Goal: Use online tool/utility: Utilize a website feature to perform a specific function

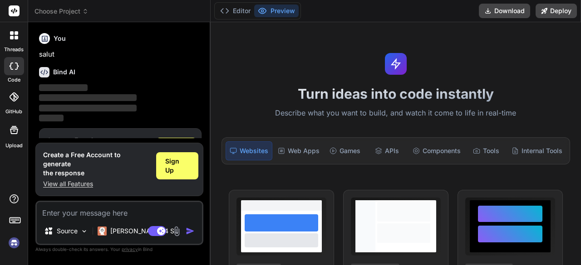
scroll to position [30, 0]
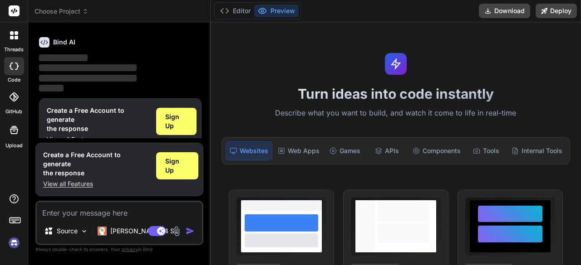
type textarea "x"
click at [176, 207] on textarea at bounding box center [119, 210] width 165 height 16
paste textarea "<!DOCTYPE html> <html lang="en"> <head> <meta charset="UTF-8"> <meta name="view…"
type textarea "<!DOCTYPE html> <html lang="en"> <head> <meta charset="UTF-8"> <meta name="view…"
type textarea "x"
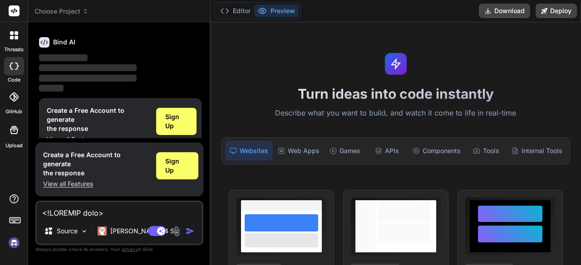
scroll to position [11486, 0]
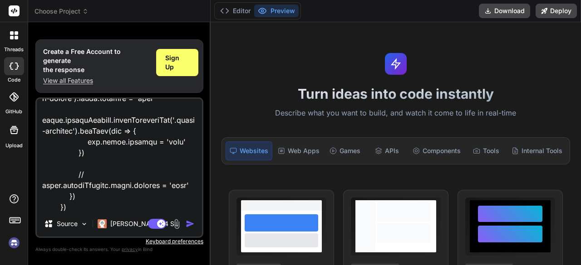
type textarea "<!DOCTYPE html> <html lang="en"> <head> <meta charset="UTF-8"> <meta name="view…"
type textarea "x"
type textarea "<!DOCTYPE html> <html lang="en"> <head> <meta charset="UTF-8"> <meta name="view…"
type textarea "x"
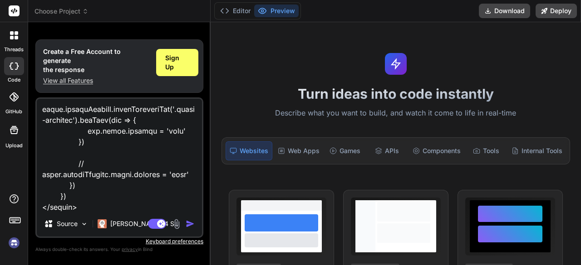
type textarea "<!DOCTYPE html> <html lang="en"> <head> <meta charset="UTF-8"> <meta name="view…"
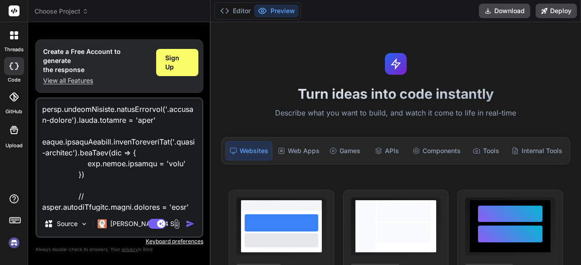
type textarea "x"
type textarea "<!DOCTYPE html> <html lang="en"> <head> <meta charset="UTF-8"> <meta name="view…"
type textarea "x"
type textarea "<!DOCTYPE html> <html lang="en"> <head> <meta charset="UTF-8"> <meta name="view…"
type textarea "x"
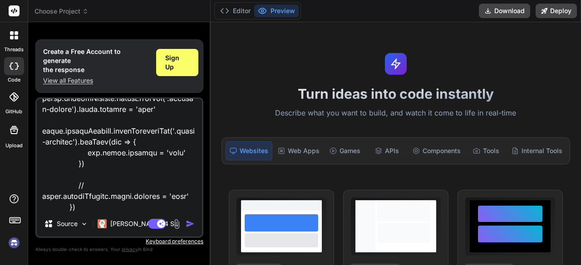
type textarea "<!DOCTYPE html> <html lang="en"> <head> <meta charset="UTF-8"> <meta name="view…"
type textarea "x"
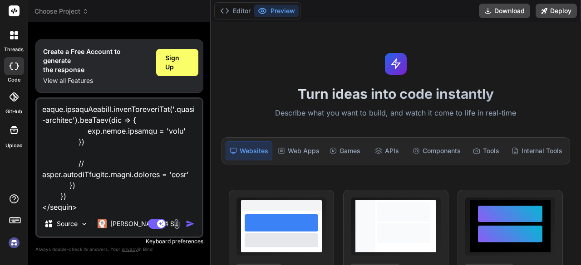
type textarea "<!DOCTYPE html> <html lang="en"> <head> <meta charset="UTF-8"> <meta name="view…"
type textarea "x"
type textarea "<!DOCTYPE html> <html lang="en"> <head> <meta charset="UTF-8"> <meta name="view…"
type textarea "x"
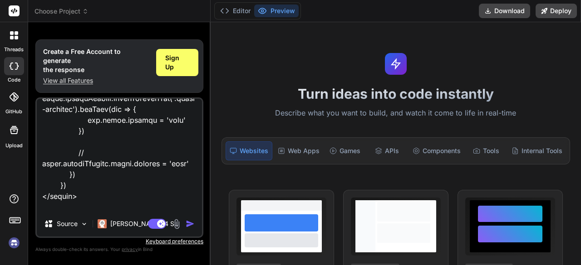
type textarea "<!DOCTYPE html> <html lang="en"> <head> <meta charset="UTF-8"> <meta name="view…"
type textarea "x"
type textarea "<!DOCTYPE html> <html lang="en"> <head> <meta charset="UTF-8"> <meta name="view…"
type textarea "x"
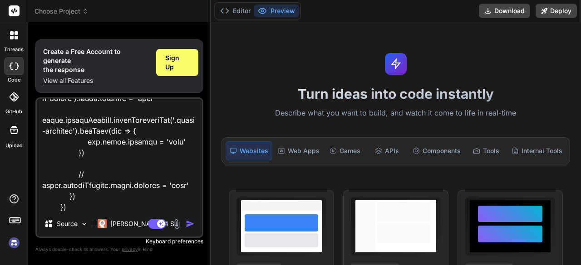
type textarea "<!DOCTYPE html> <html lang="en"> <head> <meta charset="UTF-8"> <meta name="view…"
type textarea "x"
type textarea "<!DOCTYPE html> <html lang="en"> <head> <meta charset="UTF-8"> <meta name="view…"
type textarea "x"
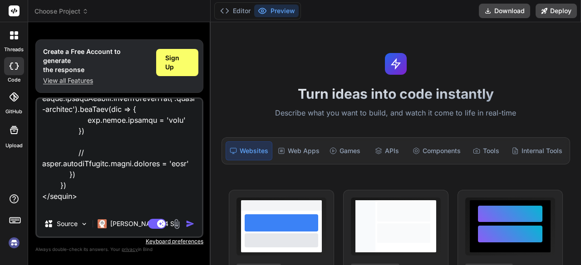
type textarea "<!DOCTYPE html> <html lang="en"> <head> <meta charset="UTF-8"> <meta name="view…"
type textarea "x"
type textarea "<!DOCTYPE html> <html lang="en"> <head> <meta charset="UTF-8"> <meta name="view…"
type textarea "x"
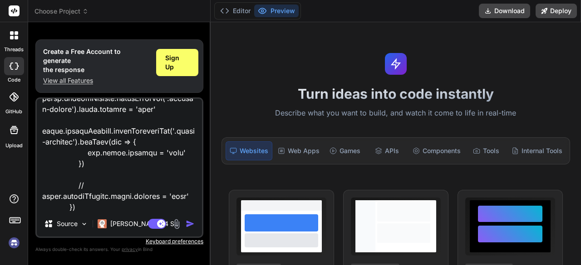
type textarea "<!DOCTYPE html> <html lang="en"> <head> <meta charset="UTF-8"> <meta name="view…"
type textarea "x"
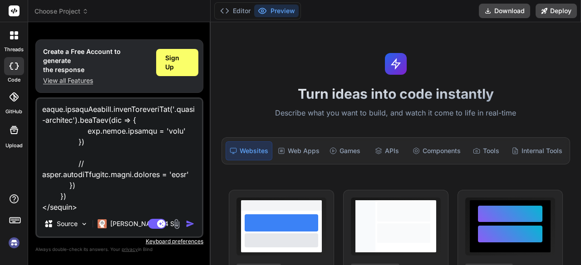
type textarea "<!DOCTYPE html> <html lang="en"> <head> <meta charset="UTF-8"> <meta name="view…"
type textarea "x"
type textarea "<!DOCTYPE html> <html lang="en"> <head> <meta charset="UTF-8"> <meta name="view…"
type textarea "x"
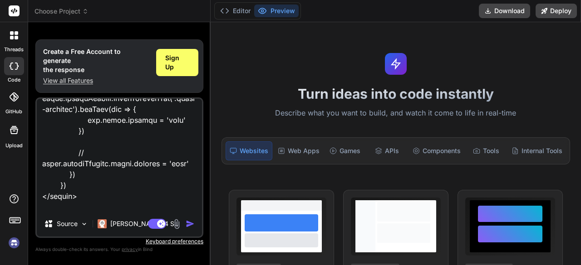
type textarea "<!DOCTYPE html> <html lang="en"> <head> <meta charset="UTF-8"> <meta name="view…"
type textarea "x"
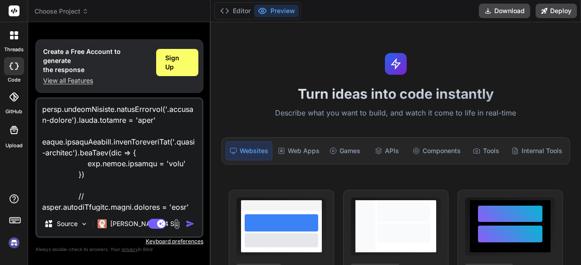
type textarea "<!DOCTYPE html> <html lang="en"> <head> <meta charset="UTF-8"> <meta name="view…"
type textarea "x"
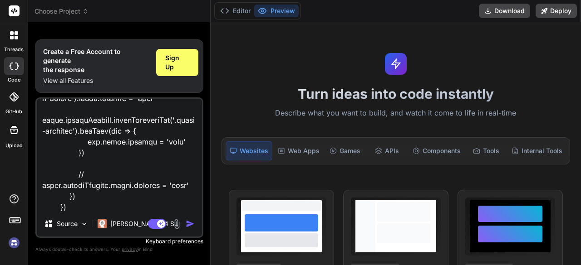
type textarea "<!DOCTYPE html> <html lang="en"> <head> <meta charset="UTF-8"> <meta name="view…"
type textarea "x"
type textarea "<!DOCTYPE html> <html lang="en"> <head> <meta charset="UTF-8"> <meta name="view…"
type textarea "x"
type textarea "<!DOCTYPE html> <html lang="en"> <head> <meta charset="UTF-8"> <meta name="view…"
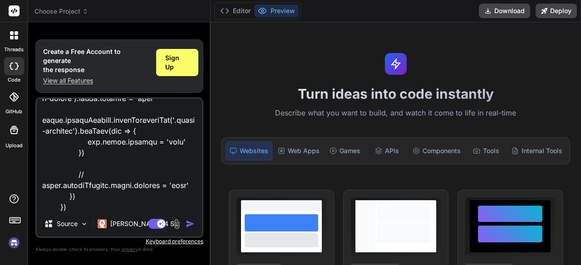
type textarea "x"
type textarea "<!DOCTYPE html> <html lang="en"> <head> <meta charset="UTF-8"> <meta name="view…"
type textarea "x"
type textarea "<!DOCTYPE html> <html lang="en"> <head> <meta charset="UTF-8"> <meta name="view…"
type textarea "x"
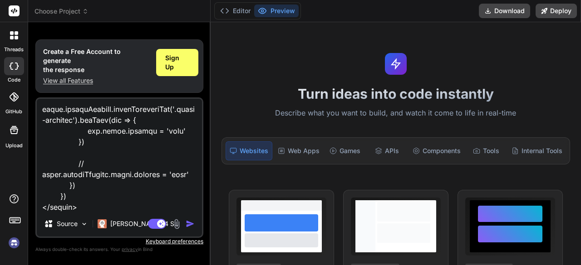
type textarea "<!DOCTYPE html> <html lang="en"> <head> <meta charset="UTF-8"> <meta name="view…"
type textarea "x"
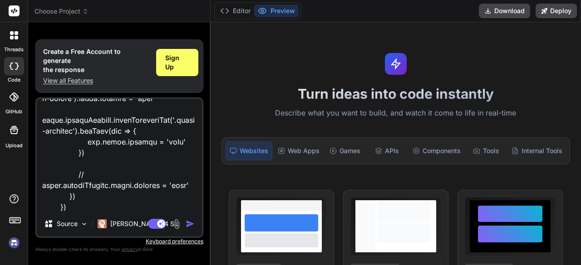
type textarea "<!DOCTYPE html> <html lang="en"> <head> <meta charset="UTF-8"> <meta name="view…"
type textarea "x"
type textarea "<!DOCTYPE html> <html lang="en"> <head> <meta charset="UTF-8"> <meta name="view…"
type textarea "x"
type textarea "<!DOCTYPE html> <html lang="en"> <head> <meta charset="UTF-8"> <meta name="view…"
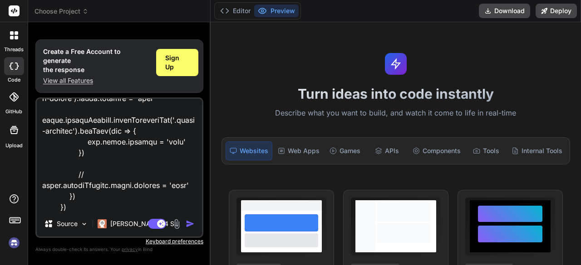
type textarea "x"
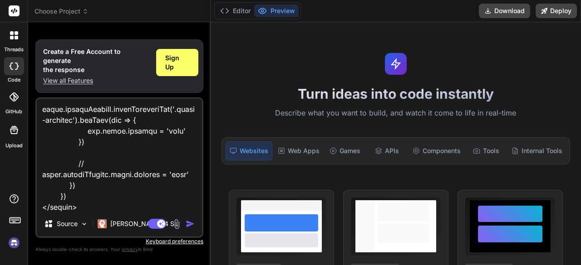
type textarea "<!DOCTYPE html> <html lang="en"> <head> <meta charset="UTF-8"> <meta name="view…"
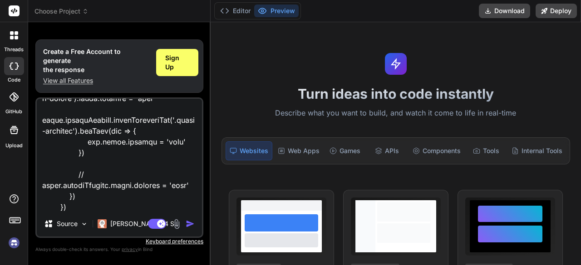
type textarea "x"
type textarea "<!DOCTYPE html> <html lang="en"> <head> <meta charset="UTF-8"> <meta name="view…"
type textarea "x"
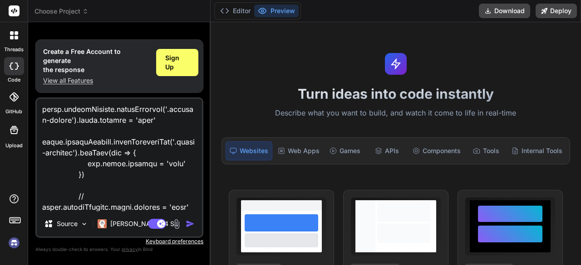
type textarea "<!DOCTYPE html> <html lang="en"> <head> <meta charset="UTF-8"> <meta name="view…"
type textarea "x"
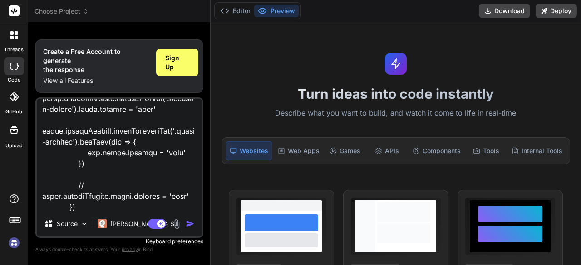
type textarea "<!DOCTYPE html> <html lang="en"> <head> <meta charset="UTF-8"> <meta name="view…"
type textarea "x"
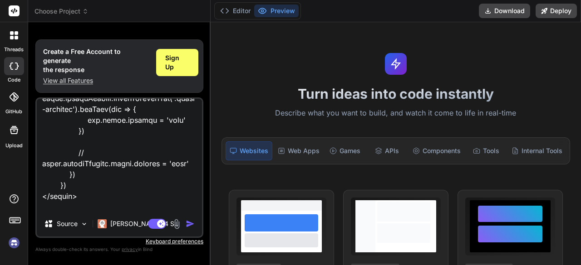
type textarea "<!DOCTYPE html> <html lang="en"> <head> <meta charset="UTF-8"> <meta name="view…"
type textarea "x"
type textarea "<!DOCTYPE html> <html lang="en"> <head> <meta charset="UTF-8"> <meta name="view…"
type textarea "x"
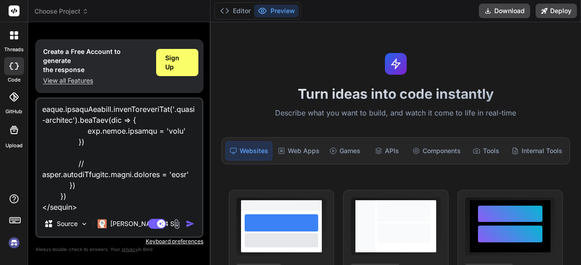
type textarea "<!DOCTYPE html> <html lang="en"> <head> <meta charset="UTF-8"> <meta name="view…"
type textarea "x"
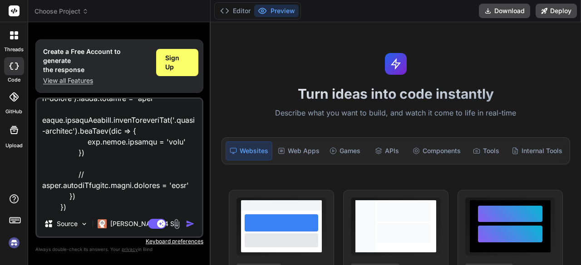
type textarea "<!DOCTYPE html> <html lang="en"> <head> <meta charset="UTF-8"> <meta name="view…"
type textarea "x"
type textarea "<!DOCTYPE html> <html lang="en"> <head> <meta charset="UTF-8"> <meta name="view…"
type textarea "x"
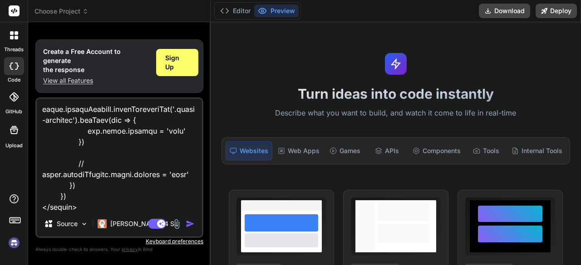
scroll to position [11497, 0]
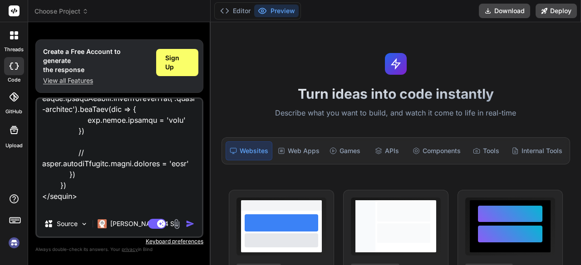
type textarea "<!DOCTYPE html> <html lang="en"> <head> <meta charset="UTF-8"> <meta name="view…"
type textarea "x"
type textarea "<!DOCTYPE html> <html lang="en"> <head> <meta charset="UTF-8"> <meta name="view…"
type textarea "x"
type textarea "<!DOCTYPE html> <html lang="en"> <head> <meta charset="UTF-8"> <meta name="view…"
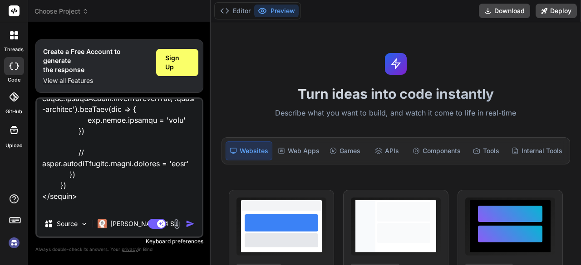
type textarea "x"
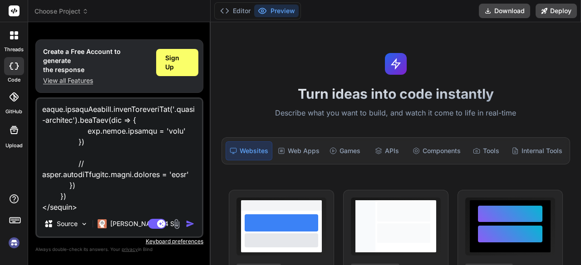
type textarea "<!DOCTYPE html> <html lang="en"> <head> <meta charset="UTF-8"> <meta name="view…"
type textarea "x"
type textarea "<!DOCTYPE html> <html lang="en"> <head> <meta charset="UTF-8"> <meta name="view…"
type textarea "x"
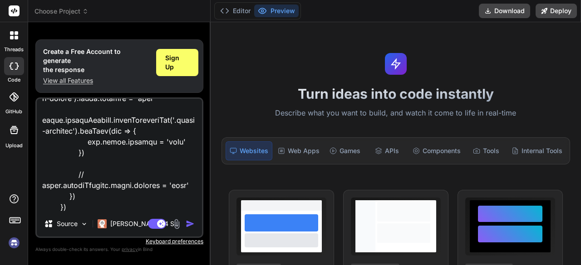
type textarea "<!DOCTYPE html> <html lang="en"> <head> <meta charset="UTF-8"> <meta name="view…"
type textarea "x"
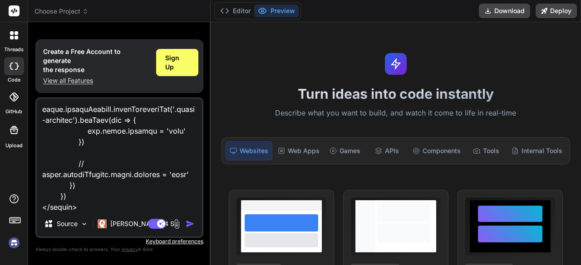
type textarea "<!DOCTYPE html> <html lang="en"> <head> <meta charset="UTF-8"> <meta name="view…"
type textarea "x"
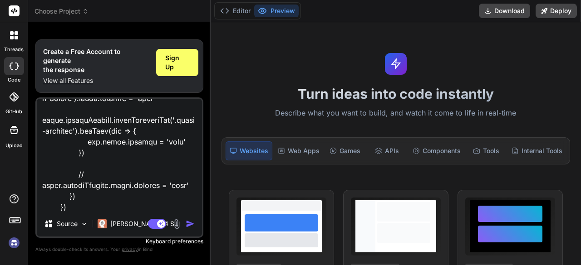
type textarea "<!DOCTYPE html> <html lang="en"> <head> <meta charset="UTF-8"> <meta name="view…"
type textarea "x"
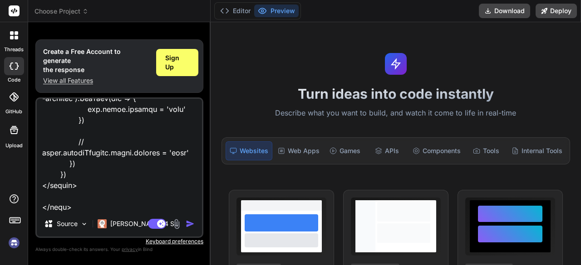
type textarea "<!DOCTYPE html> <html lang="en"> <head> <meta charset="UTF-8"> <meta name="view…"
type textarea "x"
type textarea "<!DOCTYPE html> <html lang="en"> <head> <meta charset="UTF-8"> <meta name="view…"
type textarea "x"
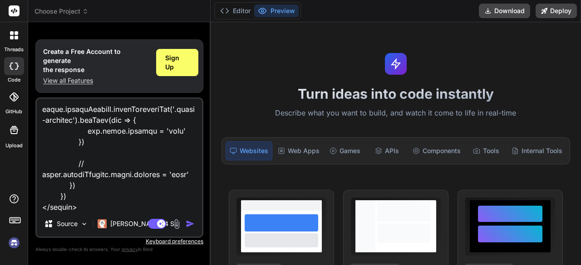
type textarea "<!DOCTYPE html> <html lang="en"> <head> <meta charset="UTF-8"> <meta name="view…"
type textarea "x"
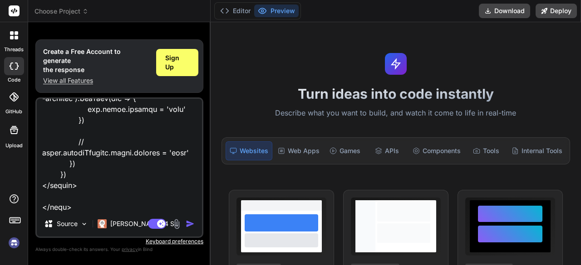
type textarea "<!DOCTYPE html> <html lang="en"> <head> <meta charset="UTF-8"> <meta name="view…"
type textarea "x"
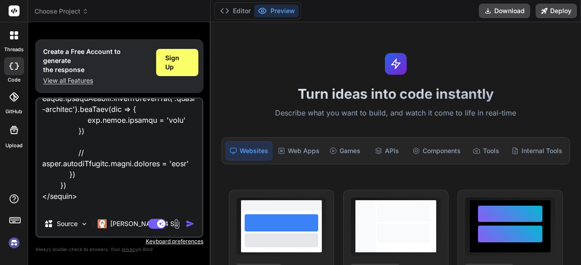
type textarea "<!DOCTYPE html> <html lang="en"> <head> <meta charset="UTF-8"> <meta name="view…"
type textarea "x"
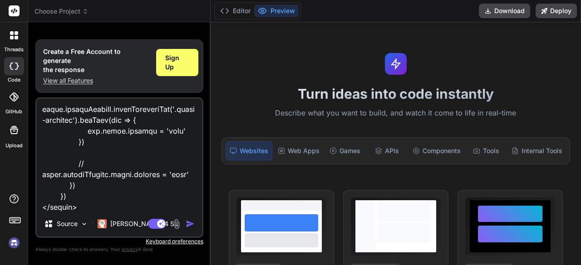
type textarea "<!DOCTYPE html> <html lang="en"> <head> <meta charset="UTF-8"> <meta name="view…"
type textarea "x"
type textarea "<!DOCTYPE html> <html lang="en"> <head> <meta charset="UTF-8"> <meta name="view…"
type textarea "x"
type textarea "<!DOCTYPE html> <html lang="en"> <head> <meta charset="UTF-8"> <meta name="view…"
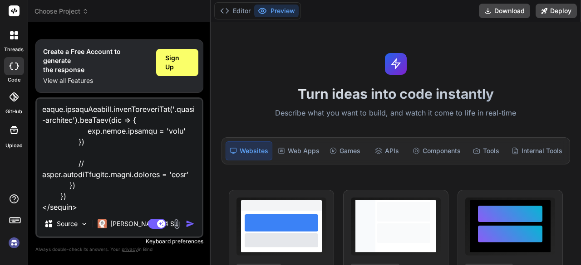
type textarea "x"
type textarea "<!DOCTYPE html> <html lang="en"> <head> <meta charset="UTF-8"> <meta name="view…"
type textarea "x"
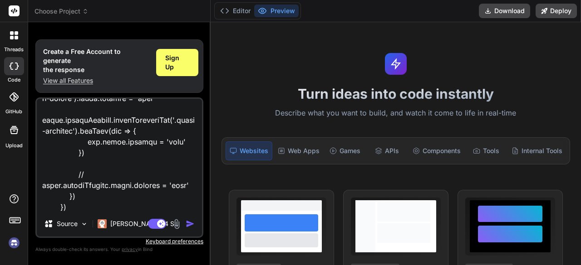
type textarea "<!DOCTYPE html> <html lang="en"> <head> <meta charset="UTF-8"> <meta name="view…"
type textarea "x"
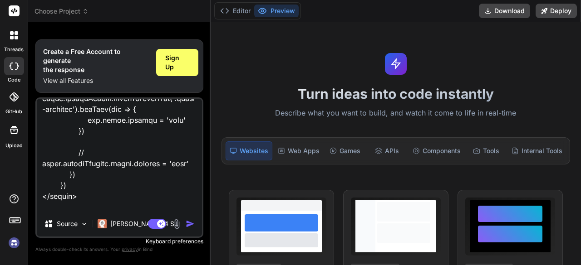
type textarea "<!DOCTYPE html> <html lang="en"> <head> <meta charset="UTF-8"> <meta name="view…"
type textarea "x"
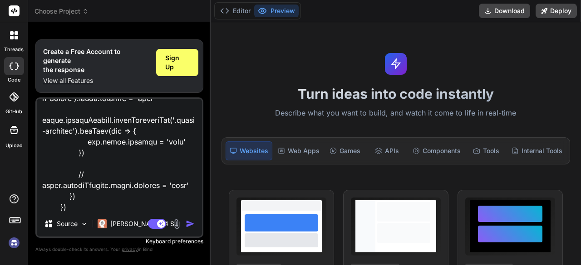
type textarea "<!DOCTYPE html> <html lang="en"> <head> <meta charset="UTF-8"> <meta name="view…"
type textarea "x"
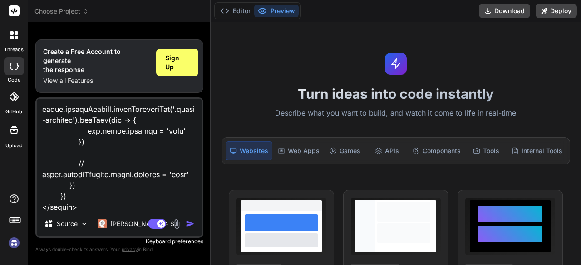
type textarea "<!DOCTYPE html> <html lang="en"> <head> <meta charset="UTF-8"> <meta name="view…"
type textarea "x"
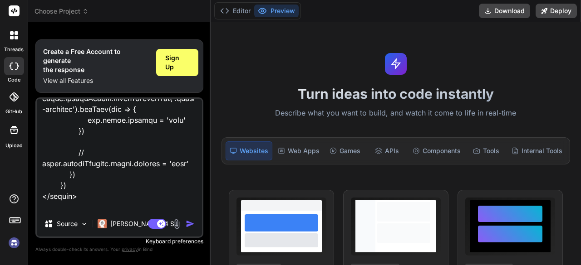
type textarea "<!DOCTYPE html> <html lang="en"> <head> <meta charset="UTF-8"> <meta name="view…"
type textarea "x"
type textarea "<!DOCTYPE html> <html lang="en"> <head> <meta charset="UTF-8"> <meta name="view…"
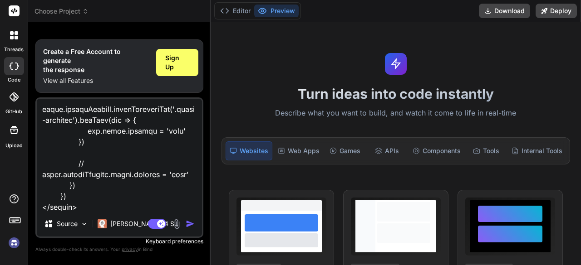
type textarea "x"
type textarea "<!DOCTYPE html> <html lang="en"> <head> <meta charset="UTF-8"> <meta name="view…"
type textarea "x"
type textarea "<!DOCTYPE html> <html lang="en"> <head> <meta charset="UTF-8"> <meta name="view…"
type textarea "x"
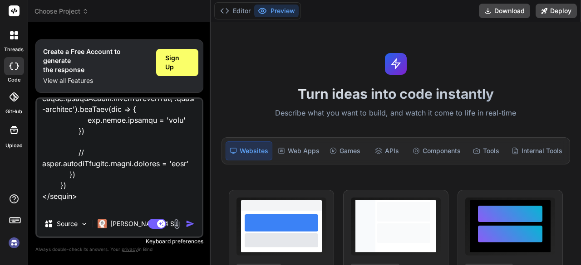
type textarea "<!DOCTYPE html> <html lang="en"> <head> <meta charset="UTF-8"> <meta name="view…"
type textarea "x"
type textarea "<!DOCTYPE html> <html lang="en"> <head> <meta charset="UTF-8"> <meta name="view…"
type textarea "x"
type textarea "<!DOCTYPE html> <html lang="en"> <head> <meta charset="UTF-8"> <meta name="view…"
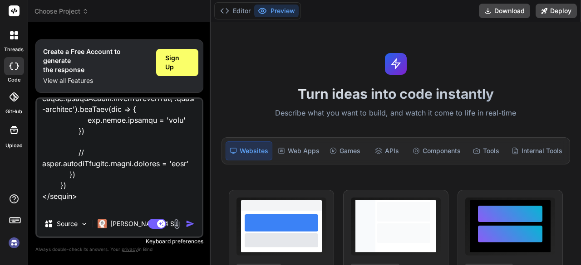
type textarea "x"
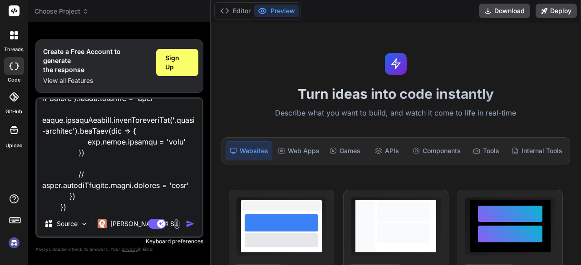
type textarea "<!DOCTYPE html> <html lang="en"> <head> <meta charset="UTF-8"> <meta name="view…"
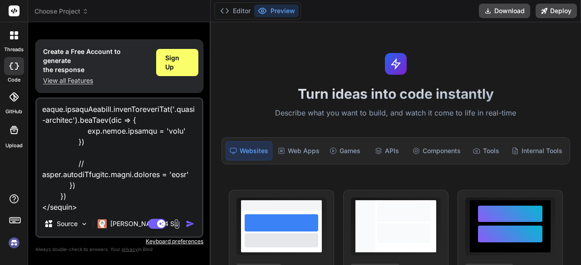
type textarea "x"
type textarea "<!DOCTYPE html> <html lang="en"> <head> <meta charset="UTF-8"> <meta name="view…"
type textarea "x"
type textarea "<!DOCTYPE html> <html lang="en"> <head> <meta charset="UTF-8"> <meta name="view…"
type textarea "x"
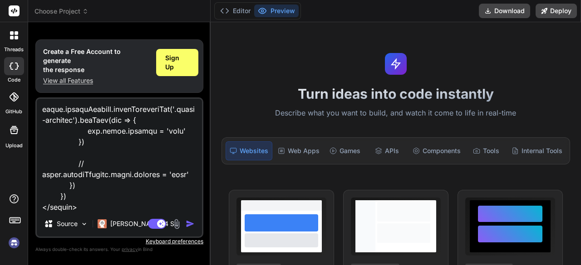
type textarea "<!DOCTYPE html> <html lang="en"> <head> <meta charset="UTF-8"> <meta name="view…"
type textarea "x"
type textarea "<!DOCTYPE html> <html lang="en"> <head> <meta charset="UTF-8"> <meta name="view…"
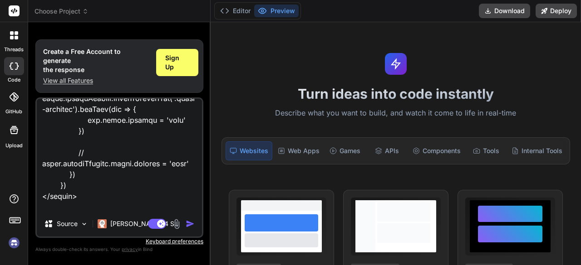
type textarea "x"
type textarea "<!DOCTYPE html> <html lang="en"> <head> <meta charset="UTF-8"> <meta name="view…"
type textarea "x"
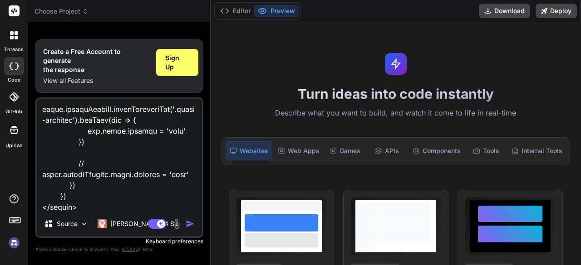
type textarea "<!DOCTYPE html> <html lang="en"> <head> <meta charset="UTF-8"> <meta name="view…"
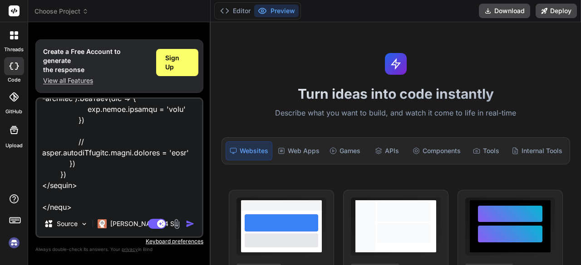
type textarea "x"
type textarea "<!DOCTYPE html> <html lang="en"> <head> <meta charset="UTF-8"> <meta name="view…"
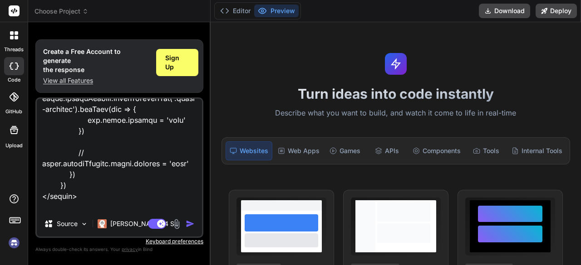
type textarea "x"
type textarea "<!DOCTYPE html> <html lang="en"> <head> <meta charset="UTF-8"> <meta name="view…"
type textarea "x"
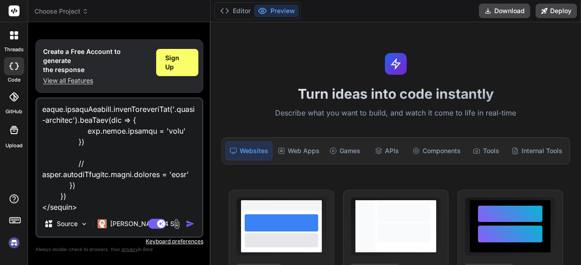
type textarea "<!DOCTYPE html> <html lang="en"> <head> <meta charset="UTF-8"> <meta name="view…"
type textarea "x"
type textarea "<!DOCTYPE html> <html lang="en"> <head> <meta charset="UTF-8"> <meta name="view…"
type textarea "x"
type textarea "<!DOCTYPE html> <html lang="en"> <head> <meta charset="UTF-8"> <meta name="view…"
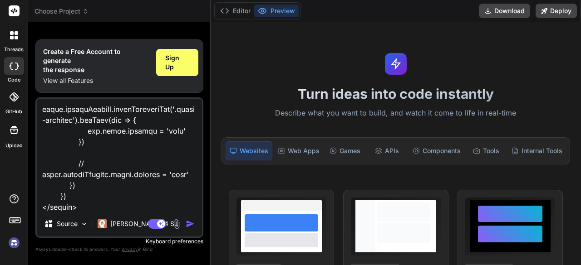
type textarea "x"
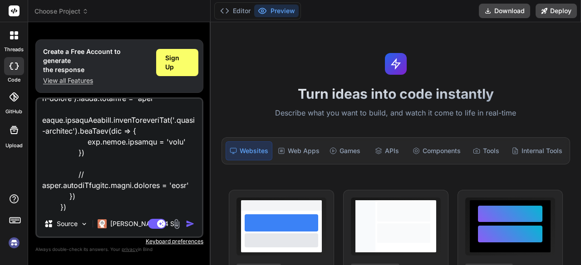
type textarea "<!DOCTYPE html> <html lang="en"> <head> <meta charset="UTF-8"> <meta name="view…"
type textarea "x"
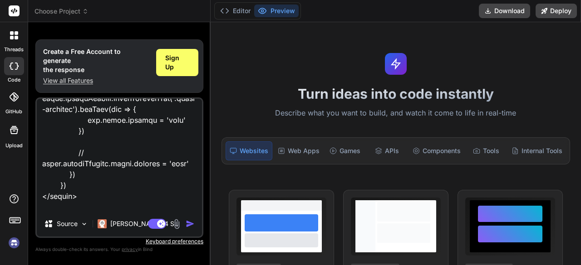
type textarea "<!DOCTYPE html> <html lang="en"> <head> <meta charset="UTF-8"> <meta name="view…"
type textarea "x"
type textarea "<!DOCTYPE html> <html lang="en"> <head> <meta charset="UTF-8"> <meta name="view…"
type textarea "x"
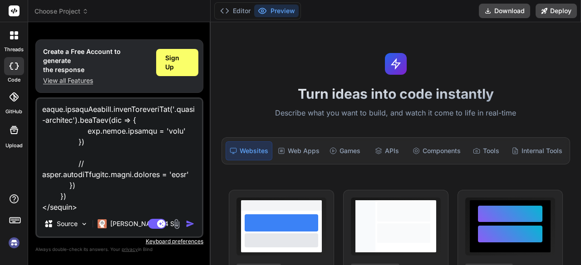
type textarea "<!DOCTYPE html> <html lang="en"> <head> <meta charset="UTF-8"> <meta name="view…"
type textarea "x"
type textarea "<!DOCTYPE html> <html lang="en"> <head> <meta charset="UTF-8"> <meta name="view…"
type textarea "x"
type textarea "<!DOCTYPE html> <html lang="en"> <head> <meta charset="UTF-8"> <meta name="view…"
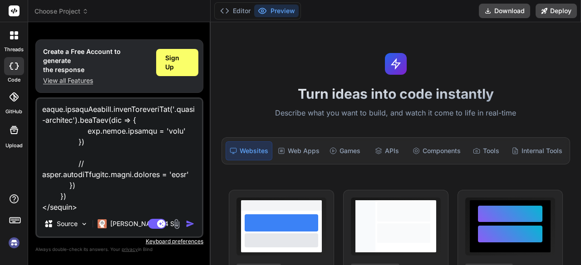
type textarea "x"
type textarea "<!DOCTYPE html> <html lang="en"> <head> <meta charset="UTF-8"> <meta name="view…"
type textarea "x"
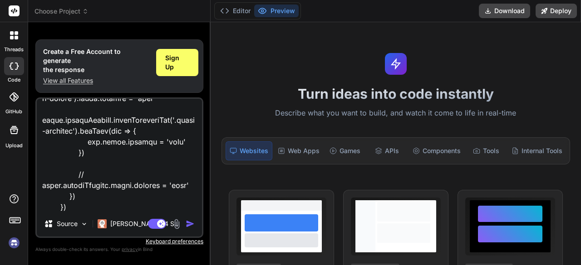
type textarea "<!DOCTYPE html> <html lang="en"> <head> <meta charset="UTF-8"> <meta name="view…"
type textarea "x"
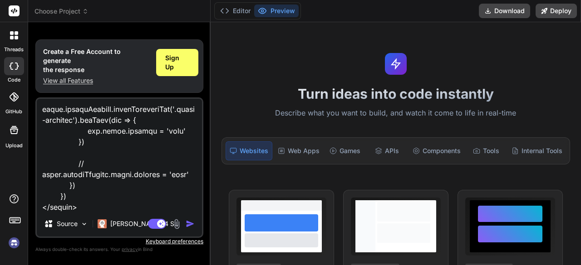
type textarea "<!DOCTYPE html> <html lang="en"> <head> <meta charset="UTF-8"> <meta name="view…"
type textarea "x"
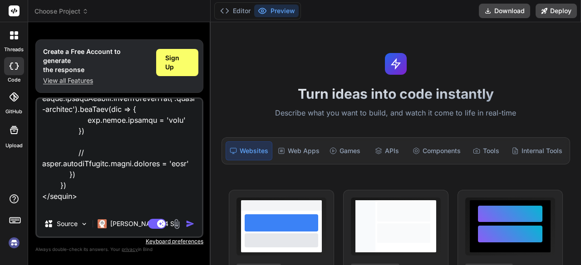
type textarea "<!DOCTYPE html> <html lang="en"> <head> <meta charset="UTF-8"> <meta name="view…"
type textarea "x"
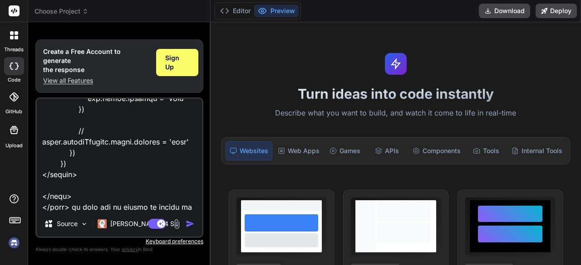
type textarea "<!DOCTYPE html> <html lang="en"> <head> <meta charset="UTF-8"> <meta name="view…"
type textarea "x"
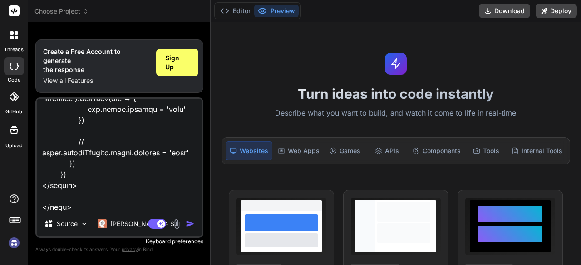
type textarea "<!DOCTYPE html> <html lang="en"> <head> <meta charset="UTF-8"> <meta name="view…"
type textarea "x"
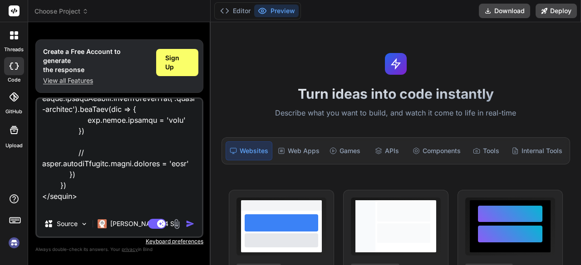
type textarea "<!DOCTYPE html> <html lang="en"> <head> <meta charset="UTF-8"> <meta name="view…"
type textarea "x"
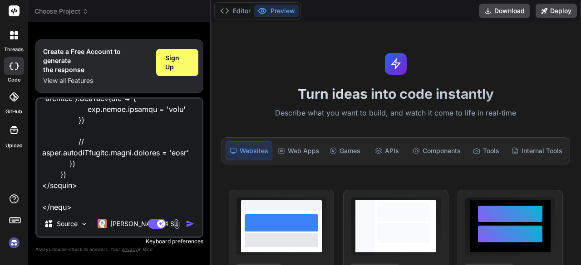
type textarea "<!DOCTYPE html> <html lang="en"> <head> <meta charset="UTF-8"> <meta name="view…"
type textarea "x"
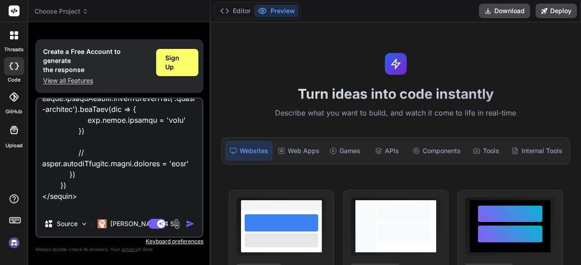
type textarea "<!DOCTYPE html> <html lang="en"> <head> <meta charset="UTF-8"> <meta name="view…"
type textarea "x"
type textarea "<!DOCTYPE html> <html lang="en"> <head> <meta charset="UTF-8"> <meta name="view…"
type textarea "x"
type textarea "<!DOCTYPE html> <html lang="en"> <head> <meta charset="UTF-8"> <meta name="view…"
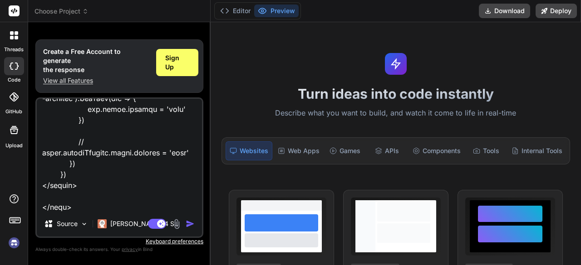
type textarea "x"
type textarea "<!DOCTYPE html> <html lang="en"> <head> <meta charset="UTF-8"> <meta name="view…"
type textarea "x"
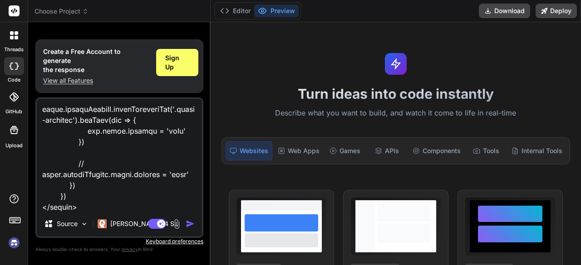
type textarea "<!DOCTYPE html> <html lang="en"> <head> <meta charset="UTF-8"> <meta name="view…"
type textarea "x"
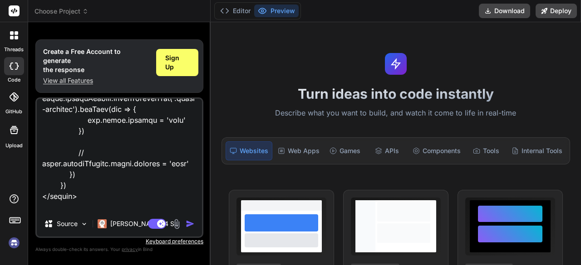
type textarea "<!DOCTYPE html> <html lang="en"> <head> <meta charset="UTF-8"> <meta name="view…"
type textarea "x"
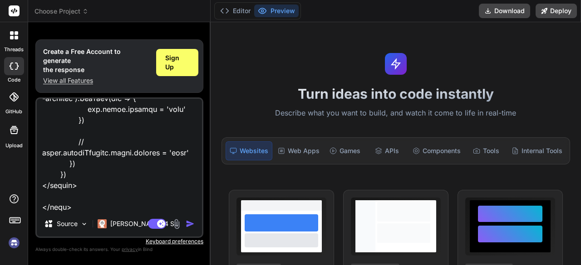
type textarea "<!DOCTYPE html> <html lang="en"> <head> <meta charset="UTF-8"> <meta name="view…"
type textarea "x"
type textarea "<!DOCTYPE html> <html lang="en"> <head> <meta charset="UTF-8"> <meta name="view…"
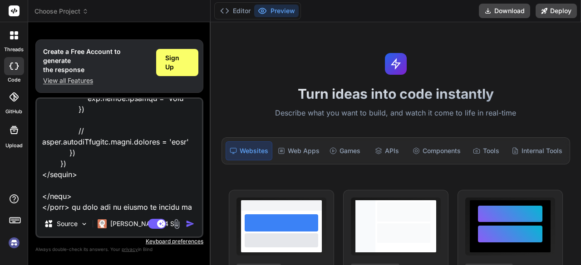
scroll to position [11530, 0]
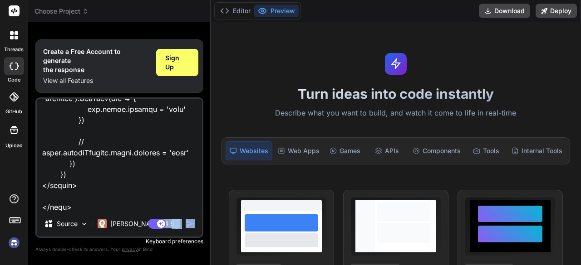
drag, startPoint x: 191, startPoint y: 218, endPoint x: 190, endPoint y: 224, distance: 5.9
click at [190, 224] on div "Source Claude 4 S.. Agent Mode. When this toggle is activated, AI automatically…" at bounding box center [119, 168] width 168 height 141
click at [190, 224] on img "button" at bounding box center [190, 224] width 9 height 9
click at [186, 192] on textarea at bounding box center [119, 155] width 165 height 112
click at [191, 223] on img "button" at bounding box center [190, 224] width 9 height 9
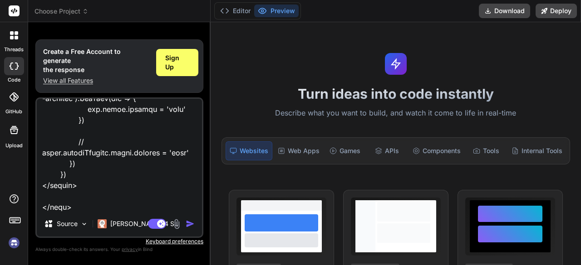
click at [191, 223] on img "button" at bounding box center [190, 224] width 9 height 9
click at [186, 210] on textarea at bounding box center [119, 155] width 165 height 112
click at [85, 219] on div "Source" at bounding box center [65, 224] width 51 height 18
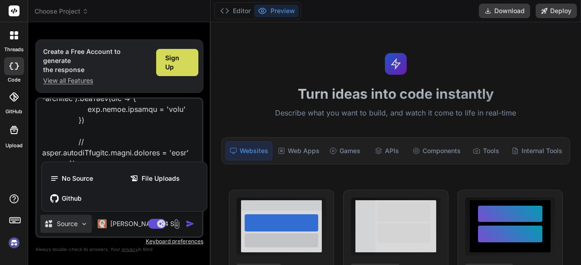
click at [93, 137] on div at bounding box center [290, 132] width 581 height 265
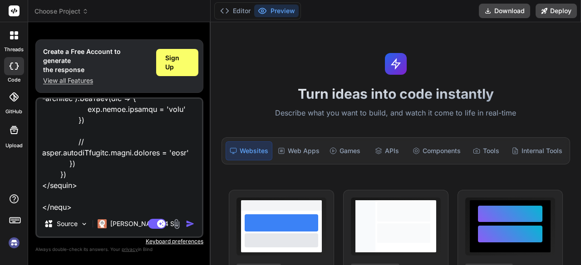
click at [188, 222] on img "button" at bounding box center [190, 224] width 9 height 9
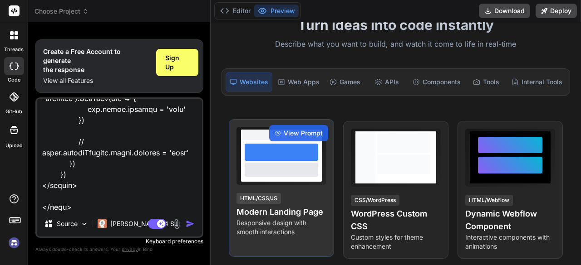
scroll to position [65, 0]
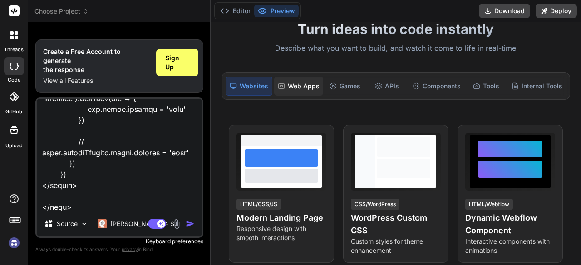
click at [294, 92] on div "Web Apps" at bounding box center [298, 86] width 49 height 19
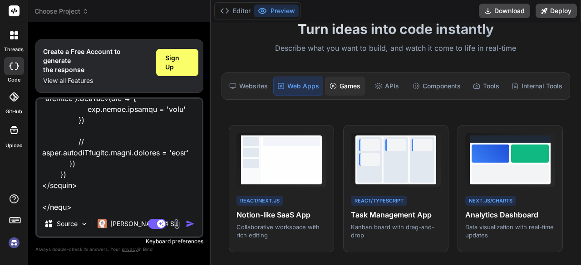
click at [338, 86] on div "Games" at bounding box center [345, 86] width 40 height 19
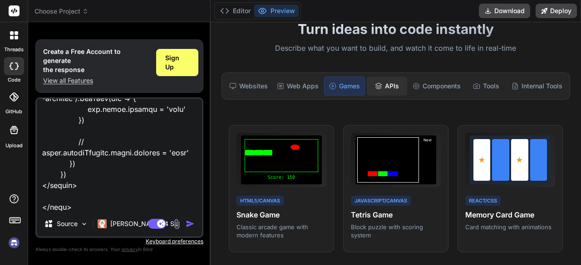
click at [378, 89] on div "APIs" at bounding box center [387, 86] width 40 height 19
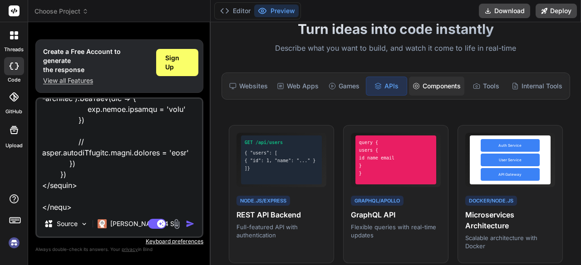
click at [439, 87] on div "Components" at bounding box center [436, 86] width 55 height 19
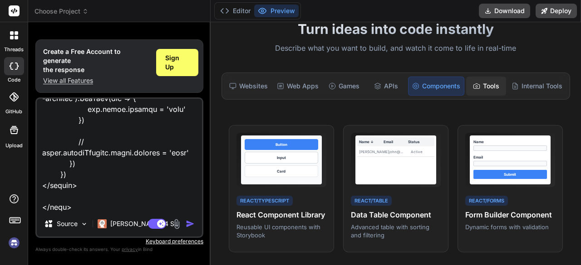
click at [486, 84] on div "Tools" at bounding box center [486, 86] width 40 height 19
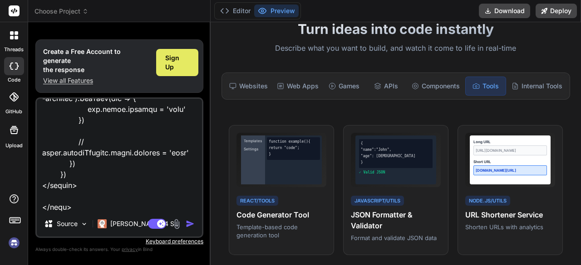
click at [182, 72] on div "Sign Up" at bounding box center [177, 62] width 42 height 27
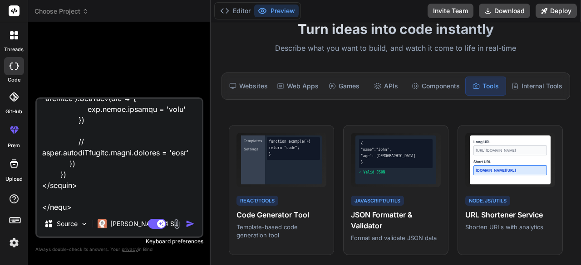
scroll to position [0, 0]
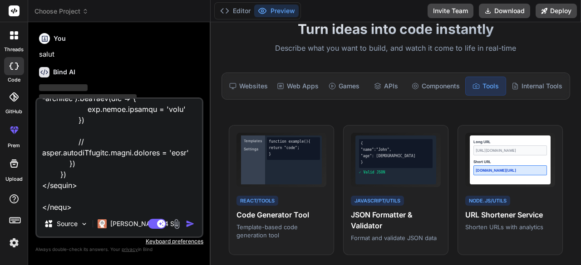
click at [191, 223] on img "button" at bounding box center [190, 224] width 9 height 9
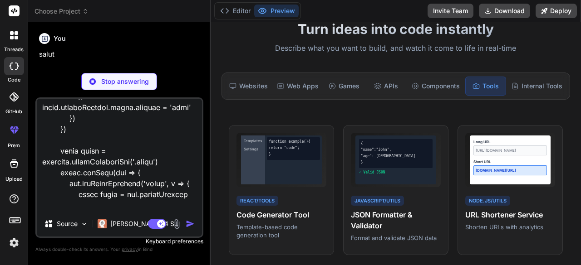
scroll to position [11335, 0]
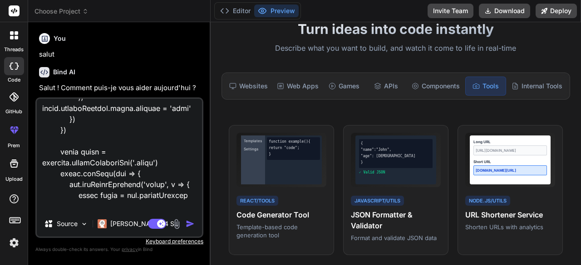
click at [179, 65] on div "Bind AI Salut ! Comment puis-je vous aider aujourd'hui ? [PERSON_NAME] souhaite…" at bounding box center [120, 122] width 162 height 124
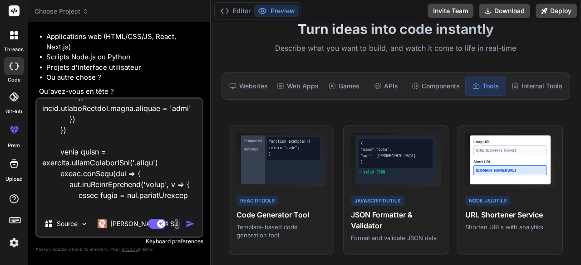
click at [187, 228] on img "button" at bounding box center [190, 224] width 9 height 9
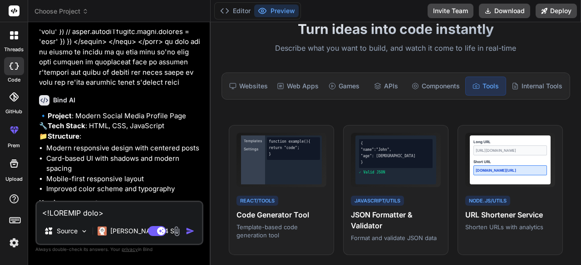
scroll to position [5010, 0]
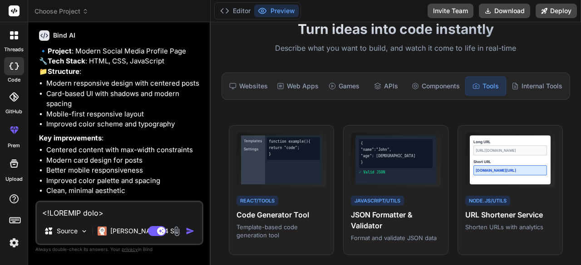
click at [134, 212] on textarea at bounding box center [119, 210] width 165 height 16
click at [190, 231] on img "button" at bounding box center [190, 231] width 9 height 9
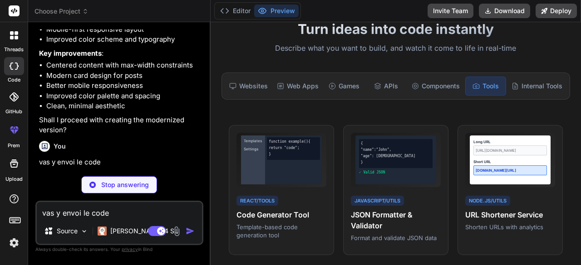
scroll to position [5104, 0]
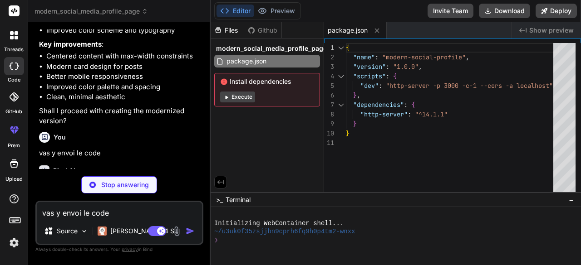
click at [245, 98] on button "Execute" at bounding box center [237, 97] width 35 height 11
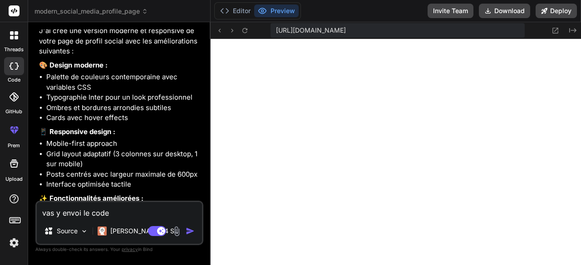
scroll to position [5404, 0]
click at [233, 8] on button "Editor" at bounding box center [235, 11] width 38 height 13
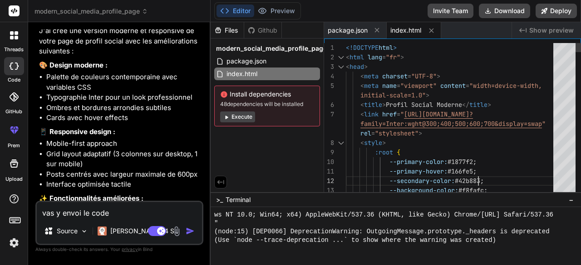
scroll to position [0, 0]
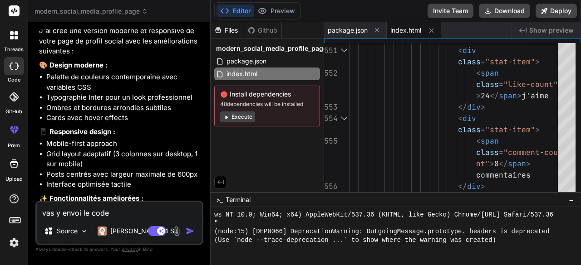
click at [81, 214] on textarea "vas y envoi le code" at bounding box center [119, 210] width 165 height 16
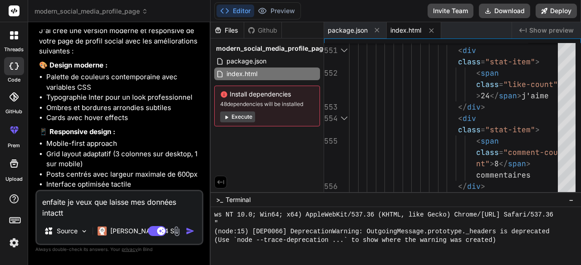
click at [173, 232] on img at bounding box center [176, 231] width 10 height 10
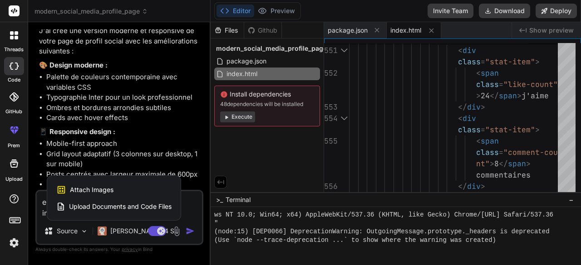
click at [192, 214] on div at bounding box center [290, 132] width 581 height 265
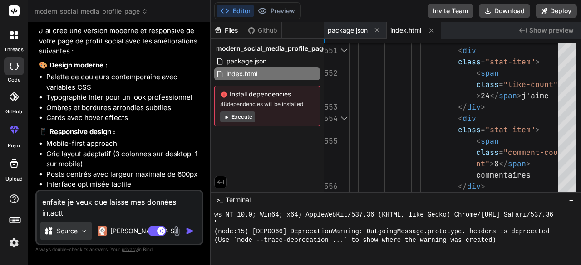
click at [83, 225] on div "Source" at bounding box center [65, 231] width 51 height 18
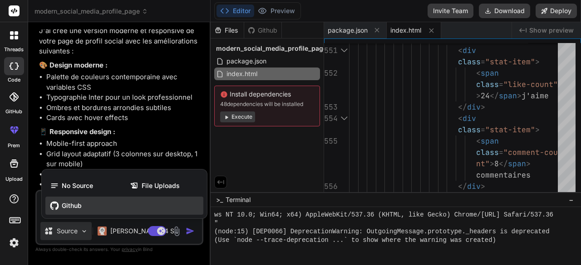
click at [78, 212] on div "Github" at bounding box center [124, 206] width 158 height 18
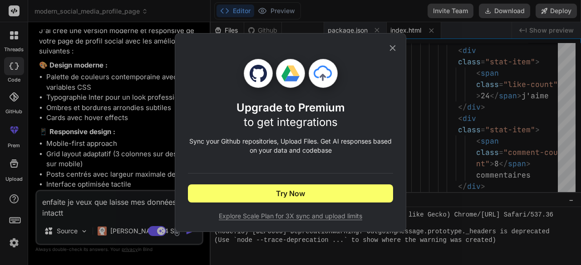
click at [389, 52] on icon at bounding box center [392, 48] width 10 height 10
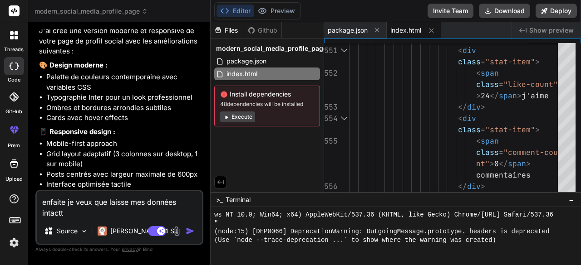
click at [128, 214] on textarea "enfaite je veux que laisse mes données intactt" at bounding box center [119, 204] width 165 height 27
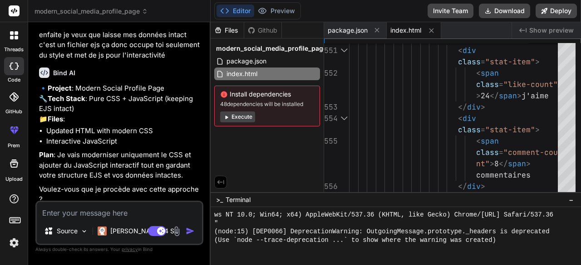
scroll to position [5746, 0]
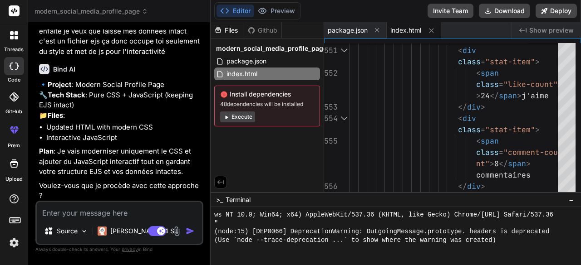
click at [91, 210] on textarea at bounding box center [119, 210] width 165 height 16
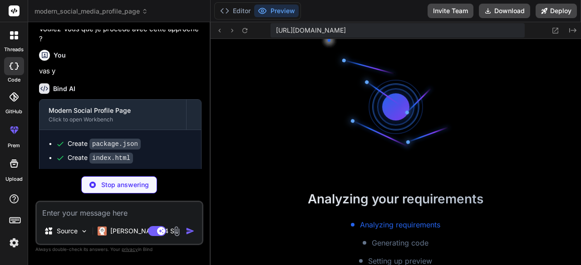
scroll to position [1363, 0]
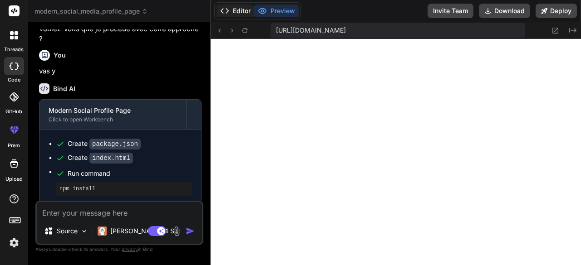
click at [235, 10] on button "Editor" at bounding box center [235, 11] width 38 height 13
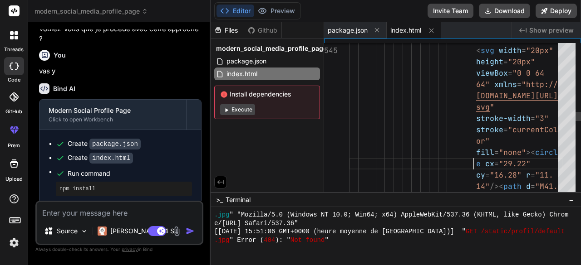
scroll to position [0, 0]
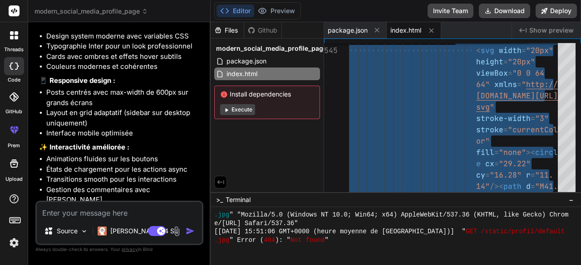
scroll to position [6235, 0]
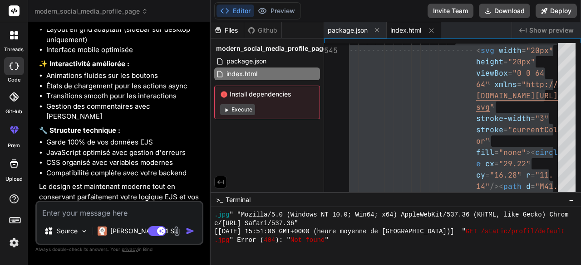
click at [151, 215] on textarea at bounding box center [119, 210] width 165 height 16
paste textarea "<!DOCTYPE html> <html lang="en"> <head> <meta charset="UTF-8"> <meta name="view…"
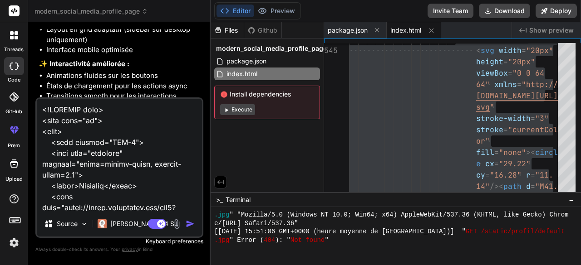
scroll to position [12074, 0]
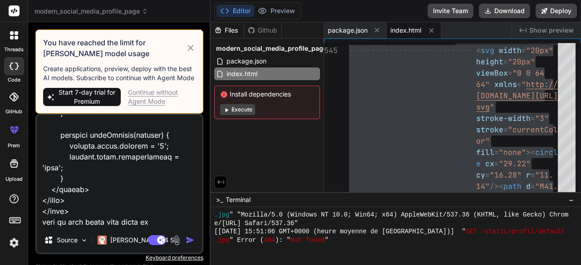
click at [153, 92] on div "Continue without Agent Mode" at bounding box center [162, 97] width 68 height 18
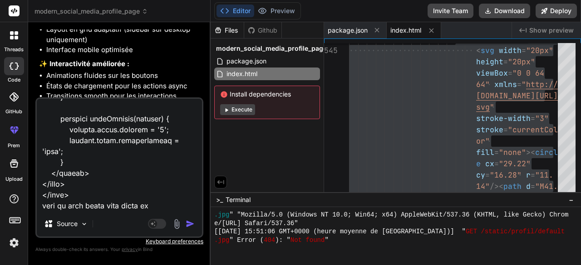
click at [256, 34] on div "Github" at bounding box center [262, 30] width 37 height 9
click at [168, 204] on textarea at bounding box center [119, 155] width 165 height 112
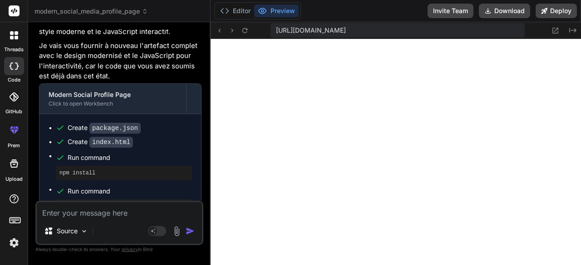
scroll to position [11041, 0]
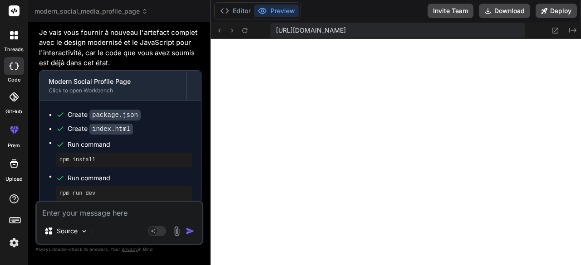
click at [118, 217] on textarea at bounding box center [119, 210] width 165 height 16
paste textarea "<!DOCTYPE html> <html lang="fr"> <head> <meta charset="UTF-8"> <meta name="view…"
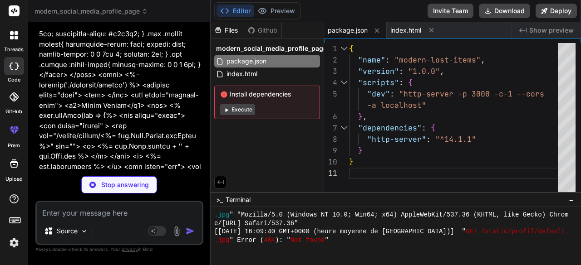
scroll to position [2049, 0]
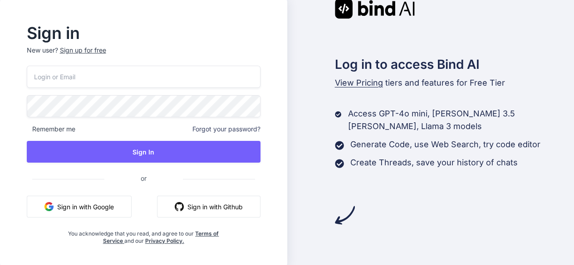
click at [105, 203] on button "Sign in with Google" at bounding box center [79, 207] width 105 height 22
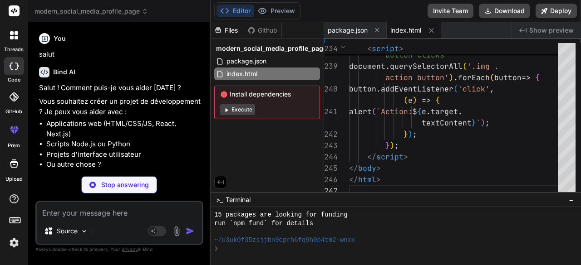
scroll to position [2108, 0]
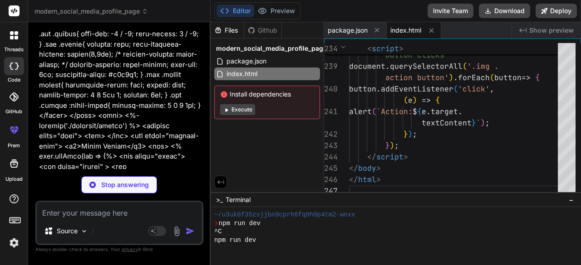
type textarea "x"
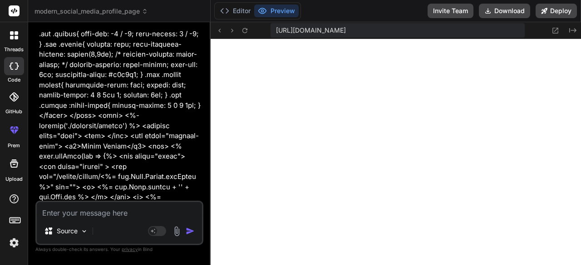
scroll to position [2481, 0]
